Goal: Communication & Community: Answer question/provide support

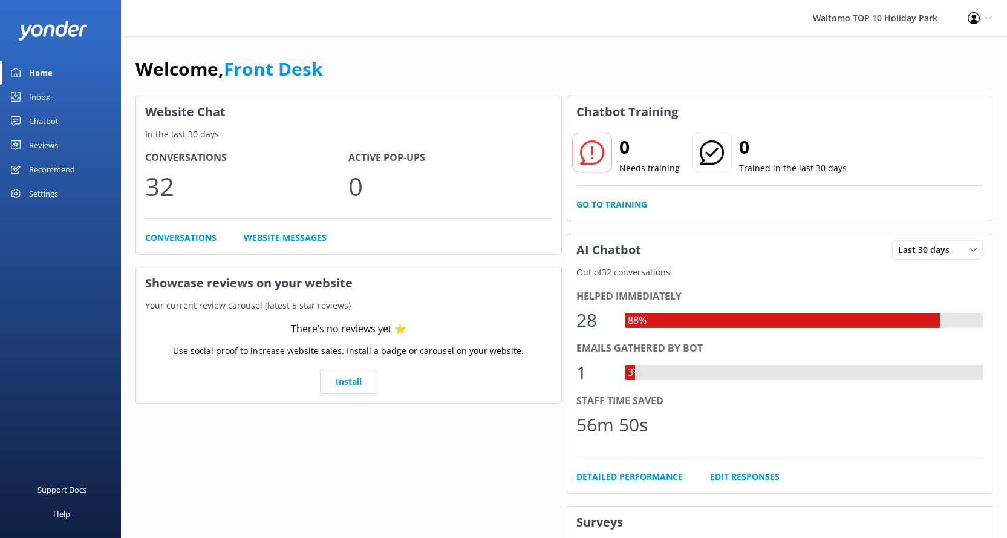
click at [34, 95] on div "Inbox" at bounding box center [39, 97] width 21 height 24
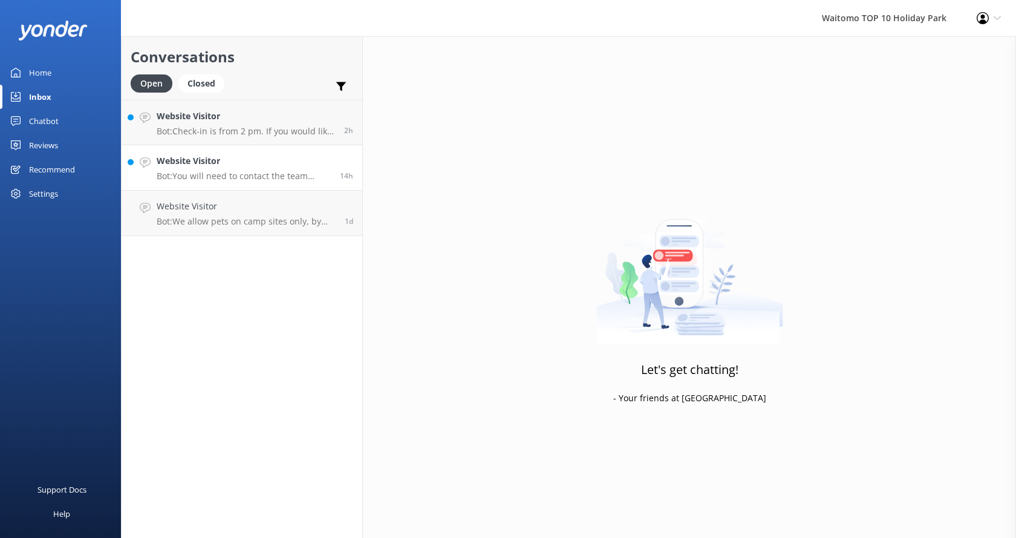
click at [247, 163] on h4 "Website Visitor" at bounding box center [244, 160] width 174 height 13
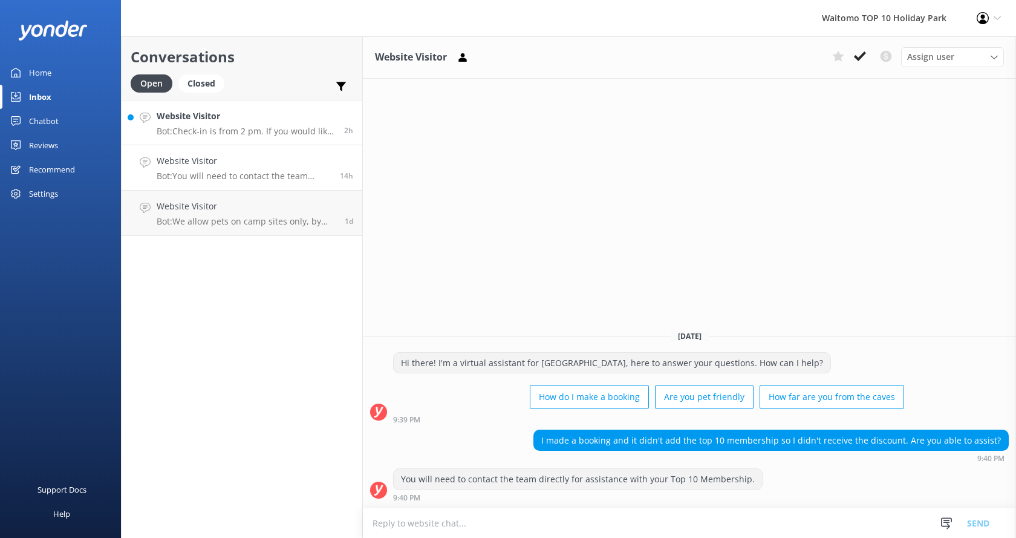
click at [210, 126] on p "Bot: Check-in is from 2 pm. If you would like to check in earlier than 2 pm, pl…" at bounding box center [246, 131] width 178 height 11
